Goal: Task Accomplishment & Management: Use online tool/utility

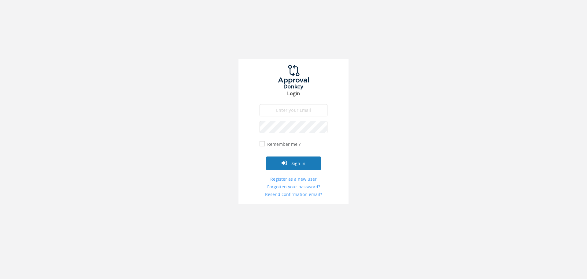
type input "[EMAIL_ADDRESS][DOMAIN_NAME]"
click at [291, 167] on button "Sign in" at bounding box center [293, 162] width 55 height 13
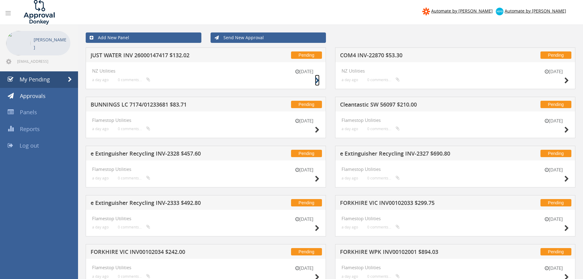
click at [317, 80] on icon at bounding box center [317, 80] width 5 height 6
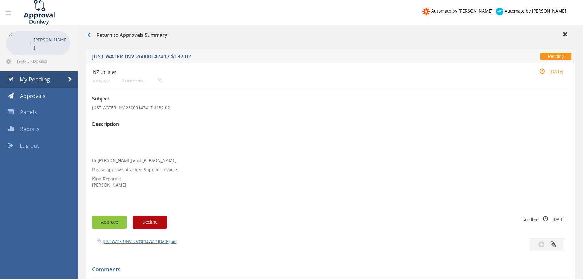
click at [113, 221] on button "Approve" at bounding box center [109, 221] width 35 height 13
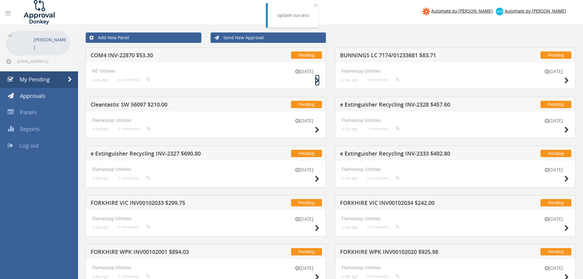
click at [317, 81] on icon at bounding box center [317, 80] width 5 height 6
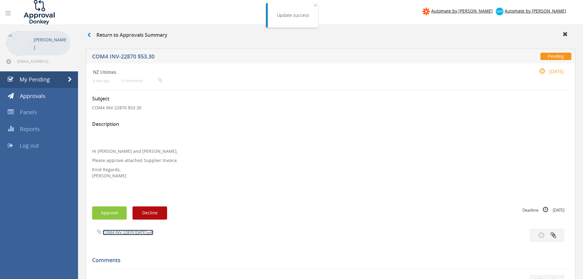
click at [132, 231] on link "COM4 INV-22870 [DATE].pdf" at bounding box center [128, 232] width 50 height 6
drag, startPoint x: 106, startPoint y: 213, endPoint x: 109, endPoint y: 210, distance: 4.8
click at [106, 213] on button "Approve" at bounding box center [109, 212] width 35 height 13
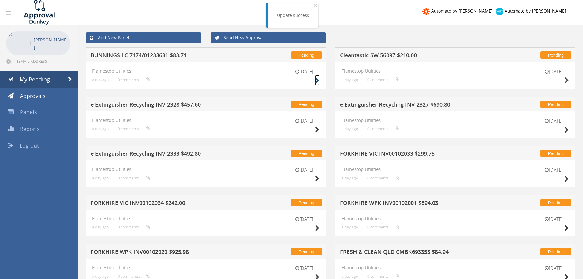
click at [318, 82] on icon at bounding box center [317, 80] width 5 height 6
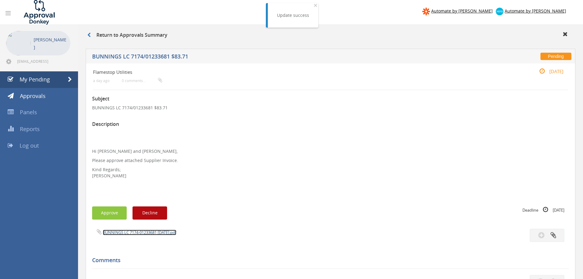
click at [128, 233] on link "BUNNINGS LC 7174-01233681 [DATE].pdf" at bounding box center [139, 232] width 73 height 6
click at [109, 209] on button "Approve" at bounding box center [109, 212] width 35 height 13
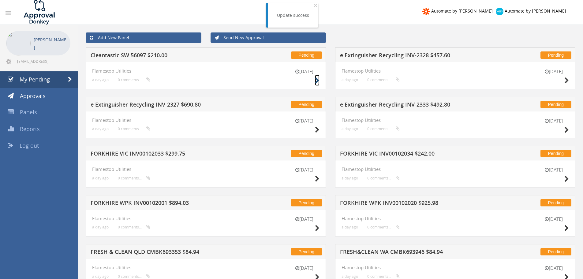
click at [318, 81] on icon at bounding box center [317, 80] width 5 height 6
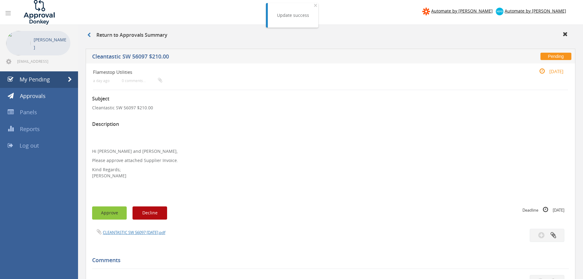
click at [113, 219] on button "Approve" at bounding box center [109, 212] width 35 height 13
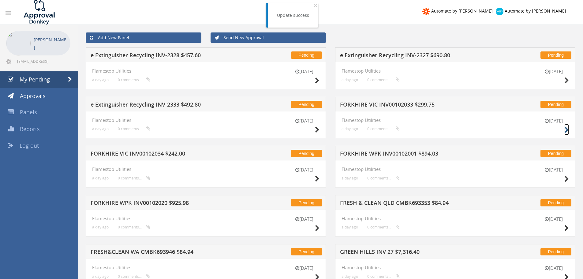
click at [565, 129] on icon at bounding box center [566, 130] width 5 height 6
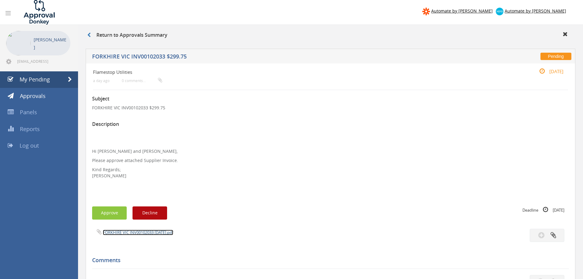
click at [124, 233] on link "FORKHIRE VIC INV00102033 [DATE].pdf" at bounding box center [138, 232] width 70 height 6
click at [112, 215] on button "Approve" at bounding box center [109, 212] width 35 height 13
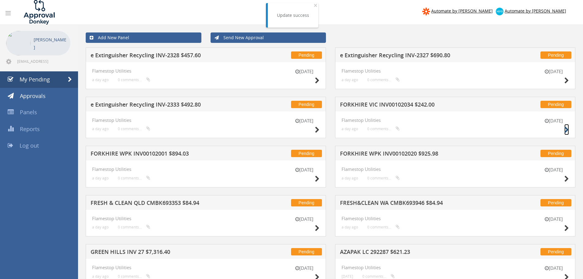
click at [566, 129] on icon at bounding box center [566, 130] width 5 height 6
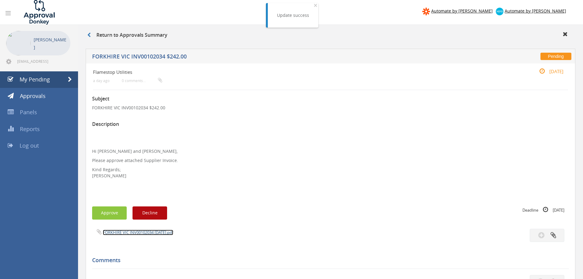
click at [123, 232] on link "FORKHIRE VIC INV00102034 [DATE].pdf" at bounding box center [138, 232] width 70 height 6
click at [116, 211] on button "Approve" at bounding box center [109, 212] width 35 height 13
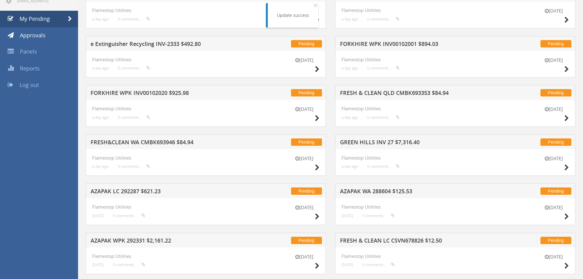
scroll to position [61, 0]
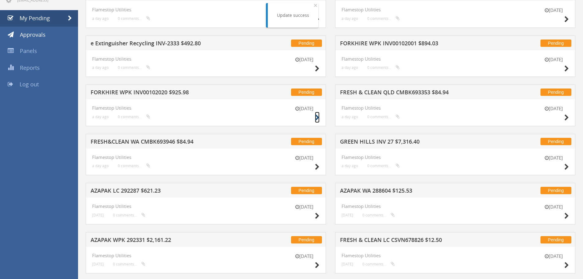
click at [318, 117] on icon at bounding box center [317, 117] width 5 height 6
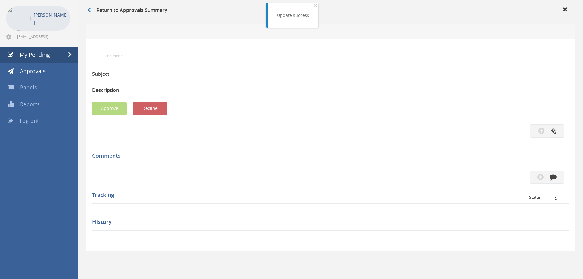
scroll to position [61, 0]
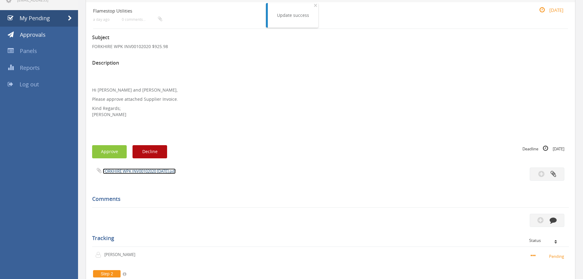
click at [143, 172] on link "FORKHIRE WPK INV00102020 [DATE].pdf" at bounding box center [139, 171] width 73 height 6
click at [107, 149] on button "Approve" at bounding box center [109, 151] width 35 height 13
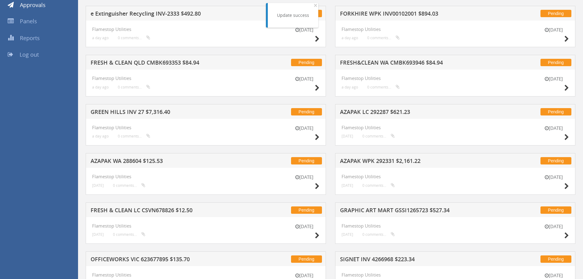
scroll to position [92, 0]
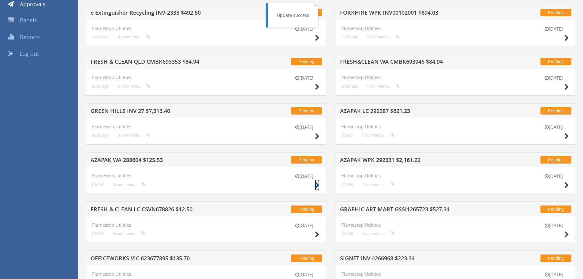
click at [316, 184] on icon at bounding box center [317, 185] width 5 height 6
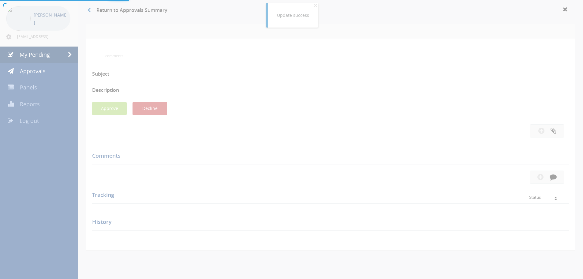
scroll to position [92, 0]
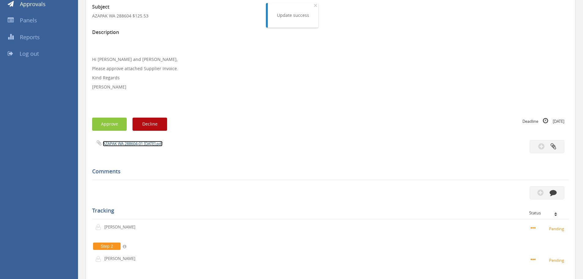
click at [139, 143] on link "AZAPAK WA 288604-01 [DATE].pdf" at bounding box center [133, 144] width 60 height 6
click at [111, 125] on button "Approve" at bounding box center [109, 123] width 35 height 13
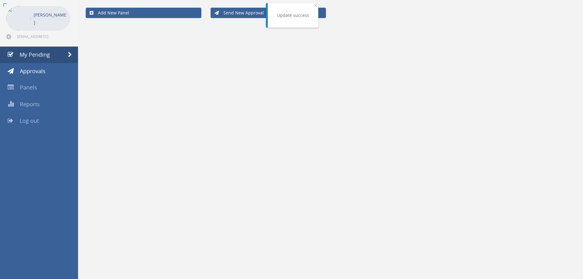
scroll to position [92, 0]
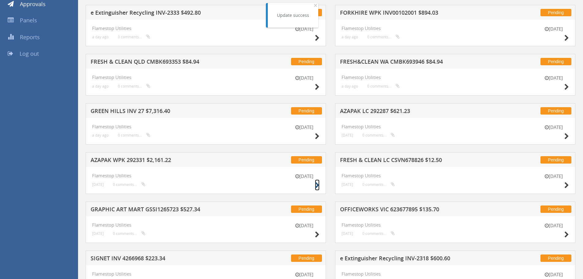
click at [317, 184] on icon at bounding box center [317, 185] width 5 height 6
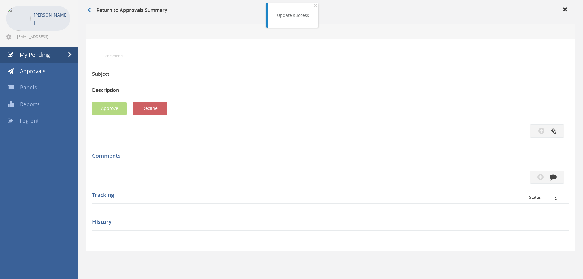
scroll to position [92, 0]
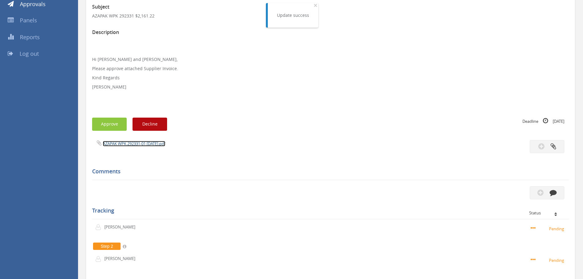
click at [131, 145] on link "AZAPAK WPK 292331-01 [DATE].pdf" at bounding box center [134, 144] width 62 height 6
click at [110, 124] on button "Approve" at bounding box center [109, 123] width 35 height 13
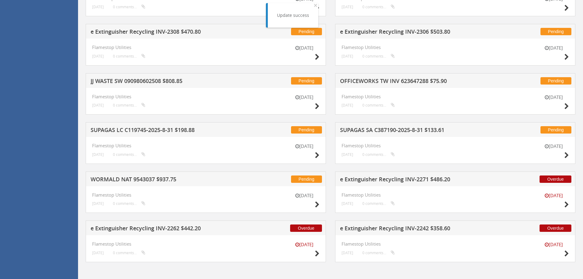
scroll to position [517, 0]
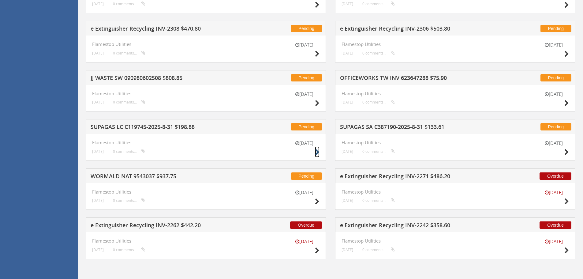
click at [315, 153] on icon at bounding box center [317, 152] width 5 height 6
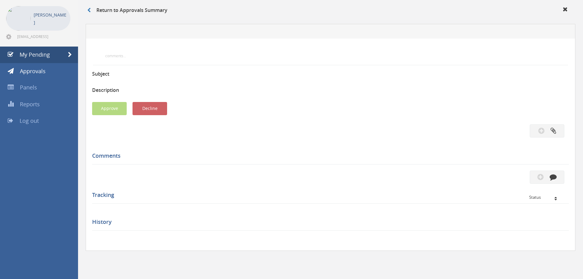
scroll to position [176, 0]
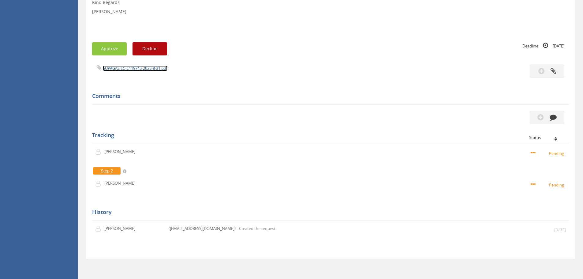
click at [119, 70] on link "SUPAGAS LC-C119745-2025-8-31.pdf" at bounding box center [135, 68] width 65 height 6
click at [105, 48] on button "Approve" at bounding box center [109, 48] width 35 height 13
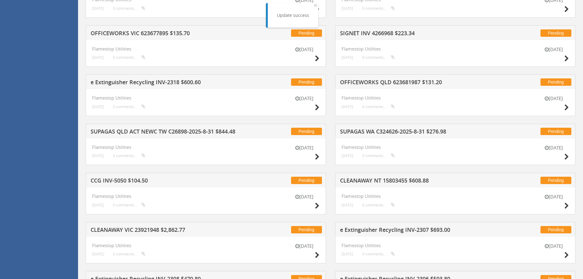
scroll to position [268, 0]
